Goal: Navigation & Orientation: Find specific page/section

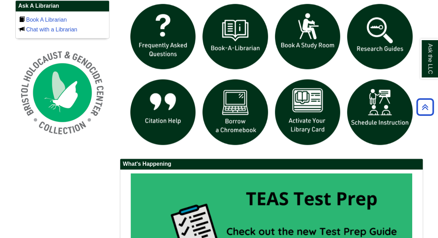
scroll to position [488, 0]
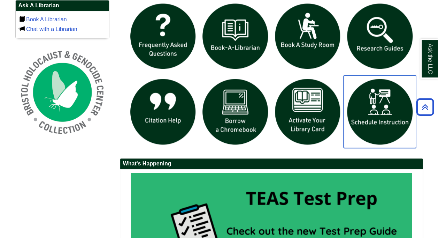
click at [374, 114] on img "slideshow" at bounding box center [380, 111] width 72 height 72
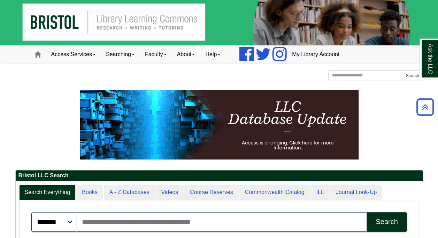
scroll to position [0, 0]
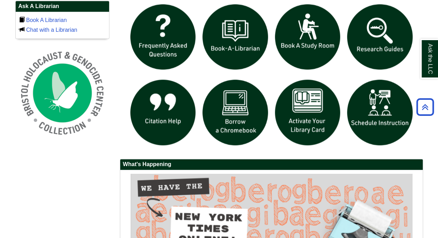
scroll to position [278, 0]
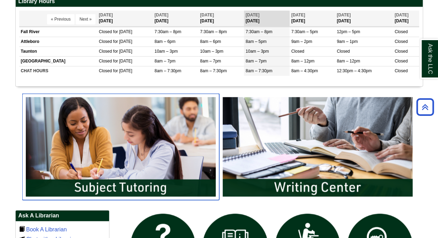
click at [106, 183] on img "slideshow" at bounding box center [120, 146] width 197 height 106
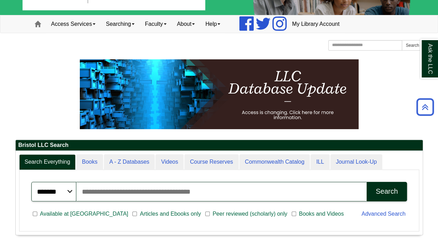
scroll to position [0, 0]
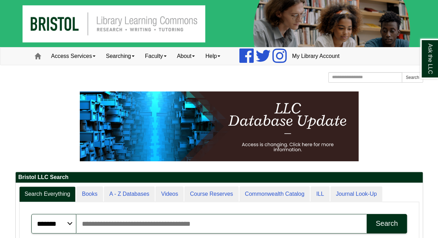
scroll to position [3, 3]
click at [84, 58] on link "Access Services" at bounding box center [73, 55] width 55 height 17
click at [160, 75] on div "Bristol Community College Bristol Community College Library Learning Commons Ho…" at bounding box center [219, 78] width 408 height 12
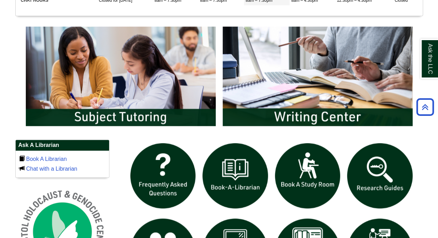
scroll to position [383, 0]
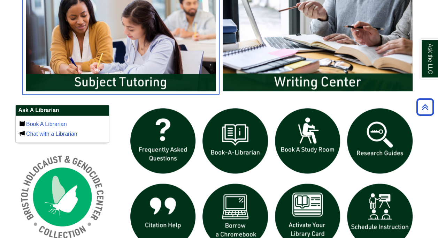
click at [143, 82] on img "slideshow" at bounding box center [120, 41] width 197 height 106
